Goal: Communication & Community: Ask a question

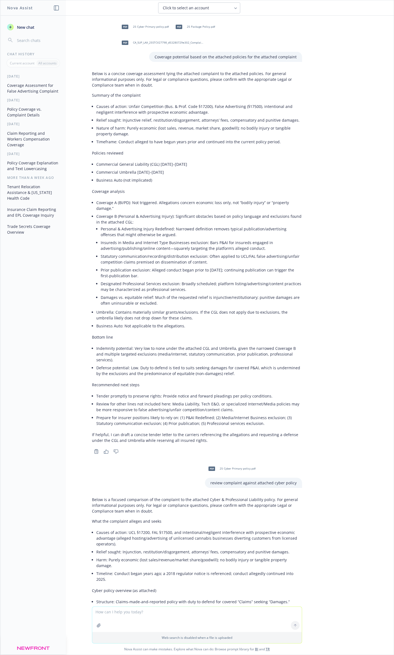
scroll to position [413, 0]
